Goal: Task Accomplishment & Management: Manage account settings

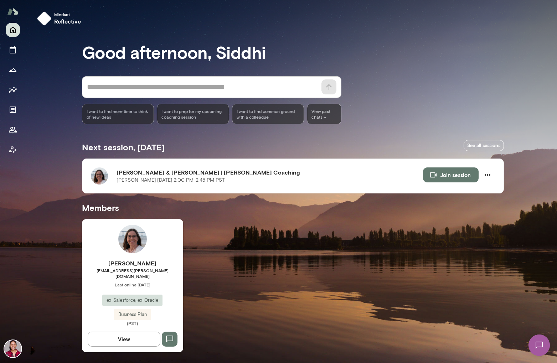
click at [144, 273] on span "[EMAIL_ADDRESS][PERSON_NAME][DOMAIN_NAME]" at bounding box center [132, 273] width 101 height 11
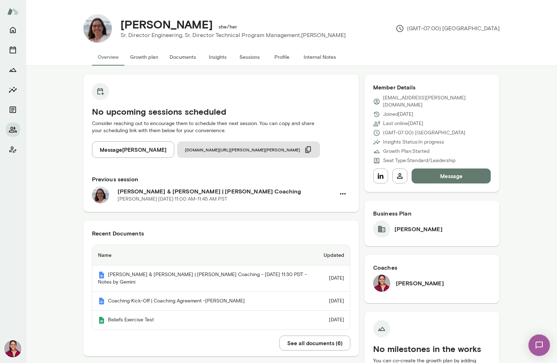
click at [9, 346] on img at bounding box center [12, 348] width 17 height 17
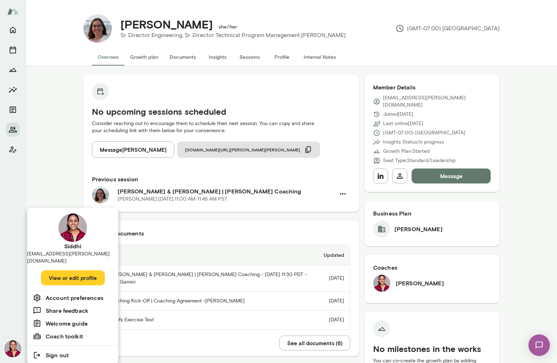
click at [62, 271] on button "View or edit profile" at bounding box center [73, 278] width 64 height 15
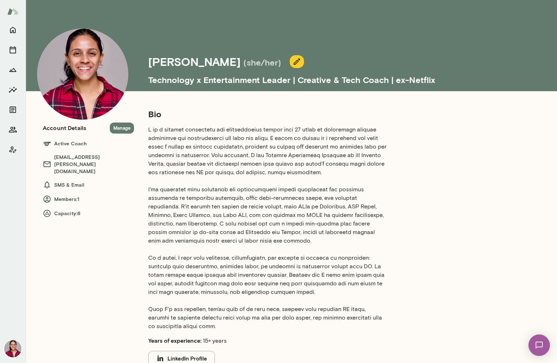
click at [235, 253] on p at bounding box center [268, 227] width 240 height 205
click at [14, 343] on img at bounding box center [12, 348] width 17 height 17
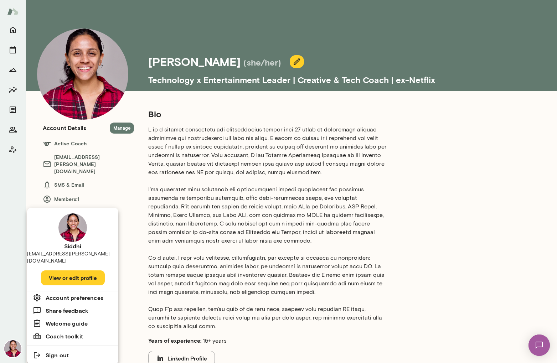
click at [203, 279] on div at bounding box center [278, 181] width 557 height 363
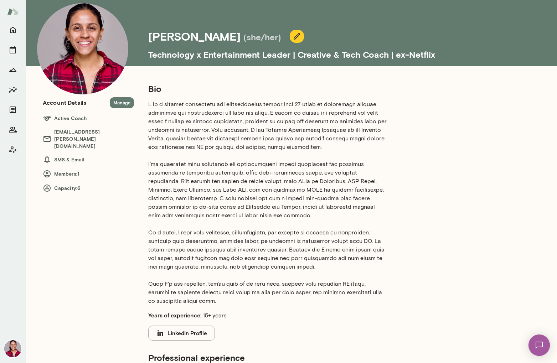
scroll to position [59, 0]
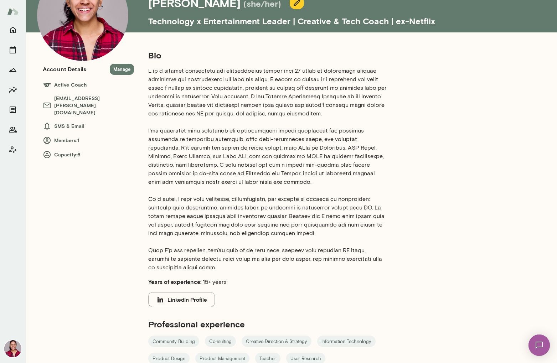
click at [192, 304] on button "LinkedIn Profile" at bounding box center [181, 299] width 67 height 15
click at [16, 351] on img at bounding box center [12, 348] width 17 height 17
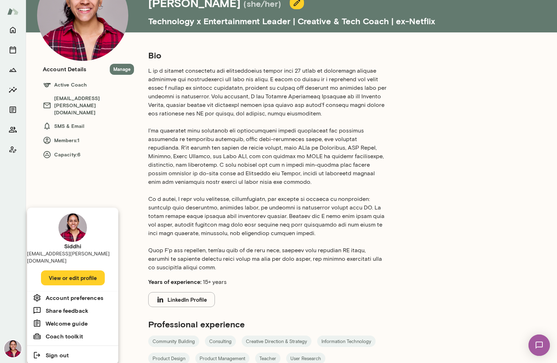
click at [73, 150] on div at bounding box center [278, 181] width 557 height 363
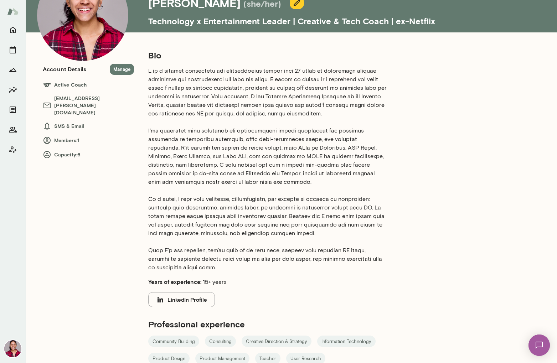
click at [14, 348] on img at bounding box center [12, 348] width 17 height 17
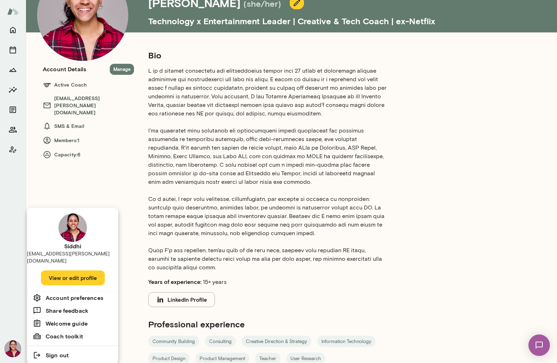
click at [94, 130] on div at bounding box center [278, 181] width 557 height 363
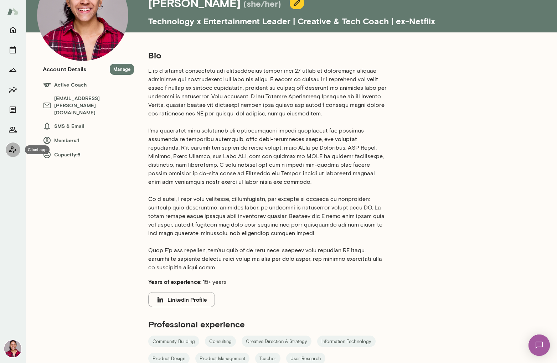
click at [12, 152] on icon "Client app" at bounding box center [12, 149] width 7 height 7
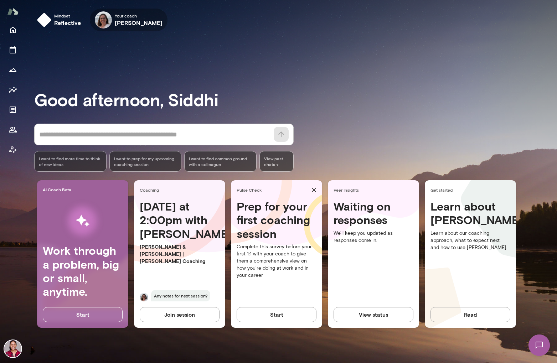
click at [108, 18] on img at bounding box center [103, 19] width 17 height 17
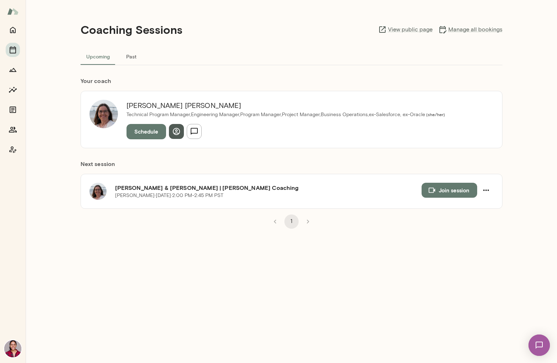
click at [175, 134] on icon "button" at bounding box center [176, 131] width 9 height 9
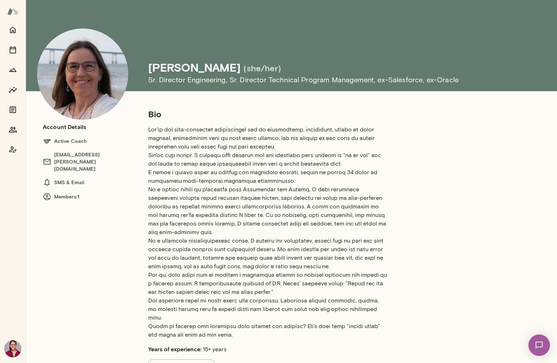
click at [14, 351] on img at bounding box center [12, 348] width 17 height 17
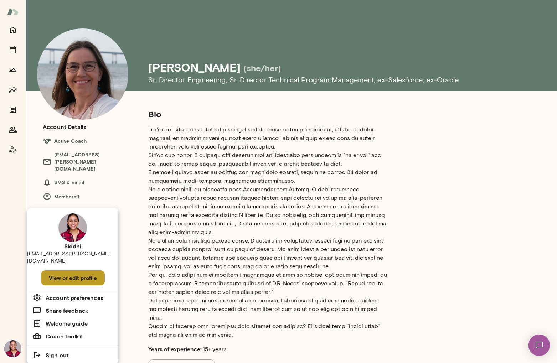
click at [81, 273] on button "View or edit profile" at bounding box center [73, 278] width 64 height 15
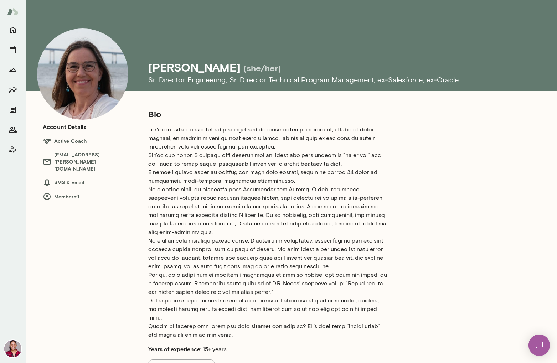
click at [11, 345] on img at bounding box center [12, 348] width 17 height 17
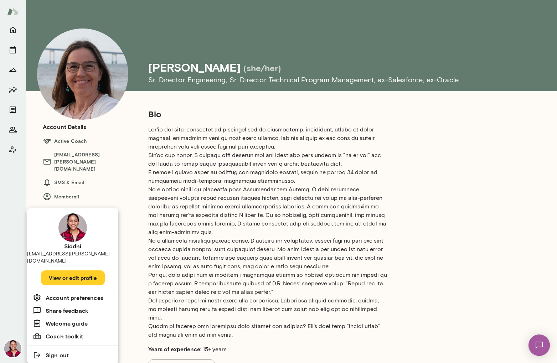
click at [16, 152] on div at bounding box center [278, 181] width 557 height 363
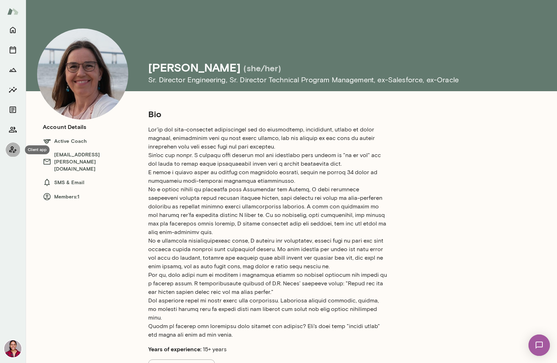
click at [13, 151] on icon "Client app" at bounding box center [12, 149] width 7 height 7
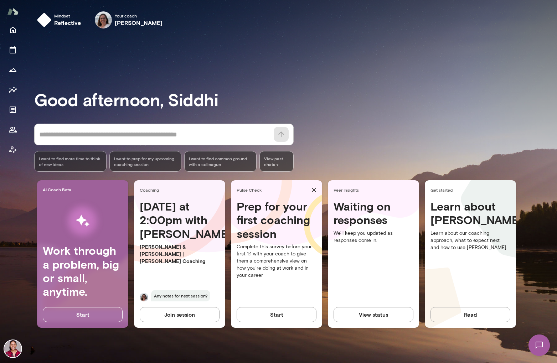
click at [14, 345] on img at bounding box center [12, 348] width 17 height 17
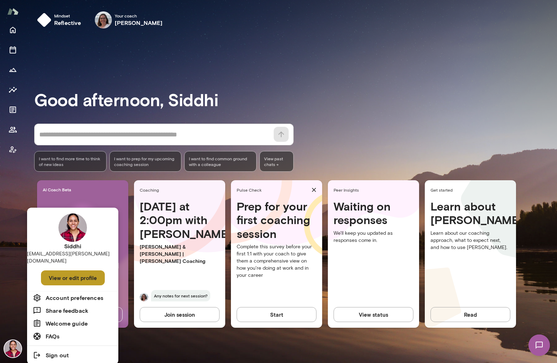
click at [71, 272] on button "View or edit profile" at bounding box center [73, 278] width 64 height 15
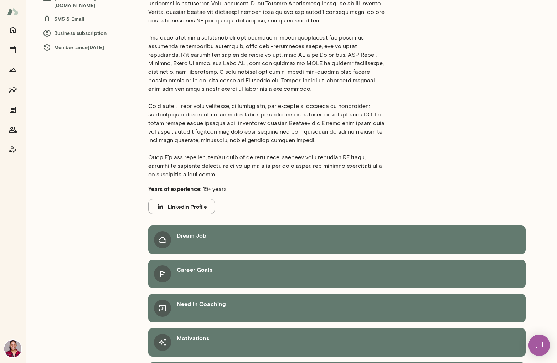
scroll to position [185, 0]
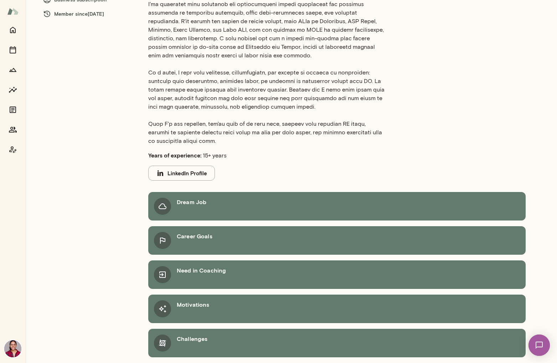
click at [197, 201] on h6 "Dream Job" at bounding box center [192, 202] width 30 height 9
